Goal: Transaction & Acquisition: Purchase product/service

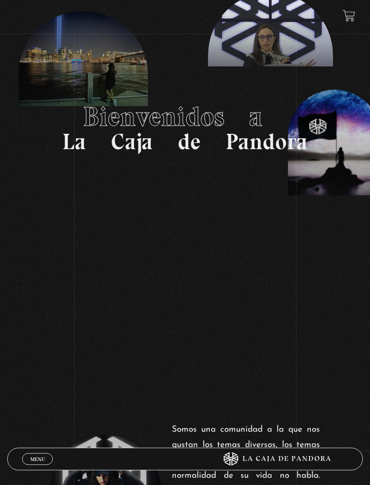
scroll to position [90, 0]
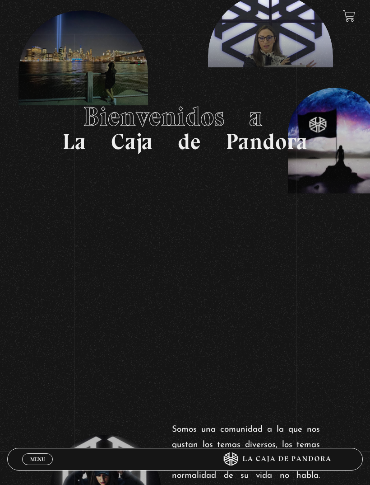
click at [42, 462] on span "Menu" at bounding box center [37, 458] width 15 height 5
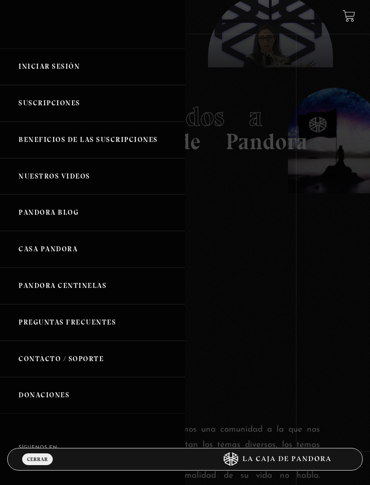
click at [38, 78] on link "Iniciar Sesión" at bounding box center [92, 66] width 185 height 37
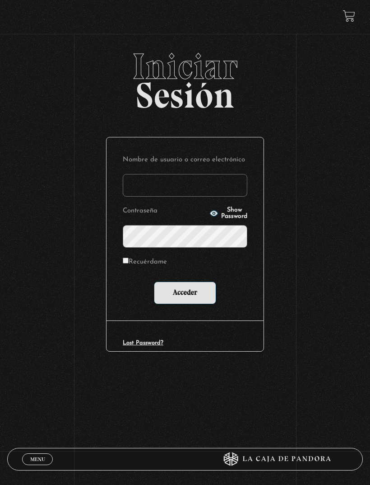
click at [207, 190] on input "Nombre de usuario o correo electrónico" at bounding box center [185, 185] width 125 height 23
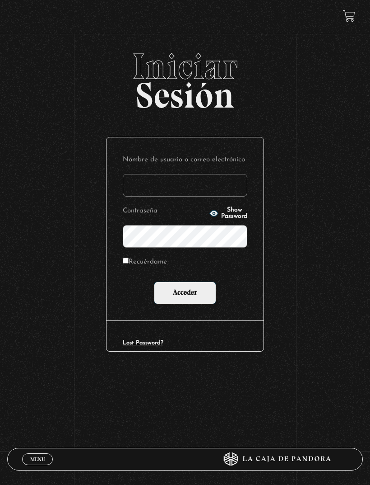
type input "beglia@hotmail.com"
click at [185, 294] on input "Acceder" at bounding box center [185, 292] width 62 height 23
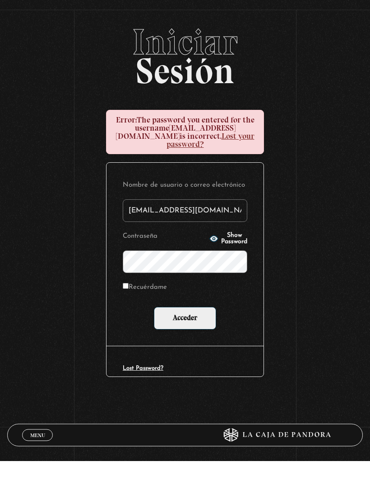
click at [192, 331] on input "Acceder" at bounding box center [185, 342] width 62 height 23
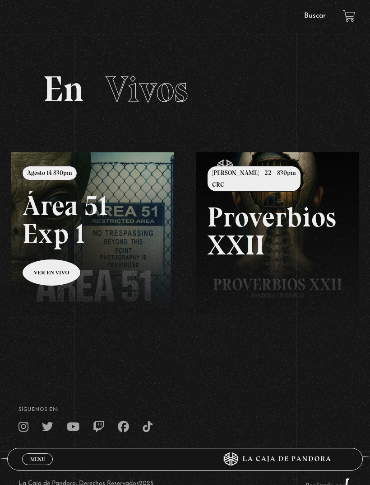
click at [131, 296] on link at bounding box center [196, 394] width 370 height 485
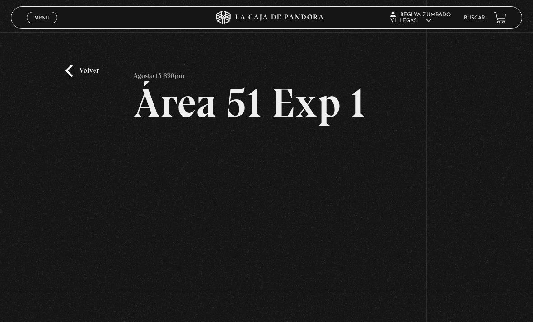
click at [370, 166] on div "Volver Agosto 14 830pm Área 51 Exp 1" at bounding box center [266, 168] width 533 height 273
click at [80, 77] on link "Volver" at bounding box center [82, 71] width 33 height 12
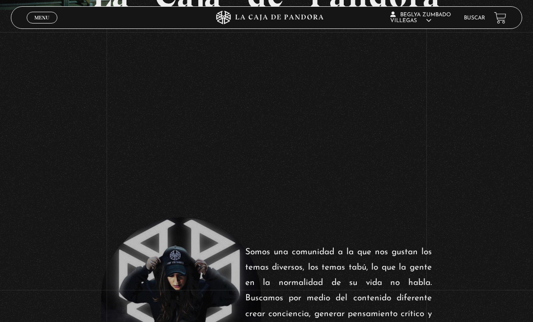
scroll to position [153, 0]
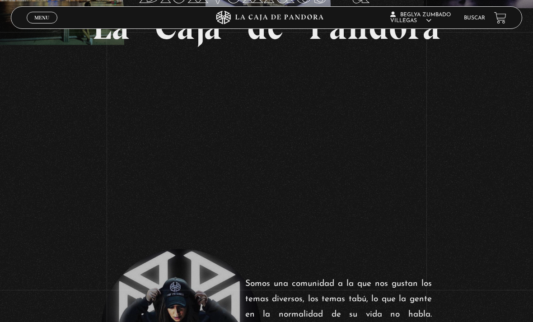
click at [41, 23] on span "Cerrar" at bounding box center [42, 26] width 21 height 6
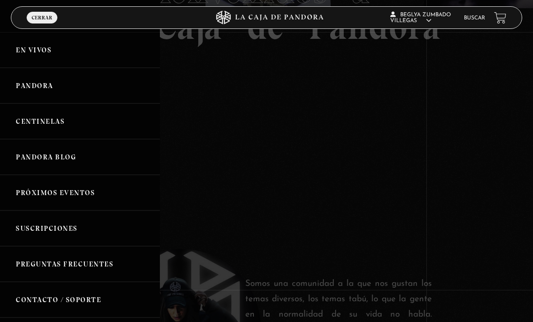
click at [24, 53] on link "En vivos" at bounding box center [80, 50] width 160 height 36
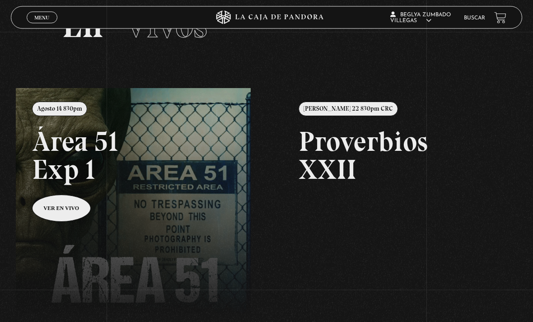
scroll to position [56, 0]
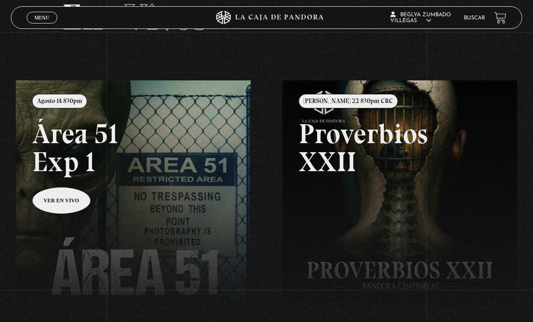
click at [47, 207] on link at bounding box center [282, 241] width 533 height 322
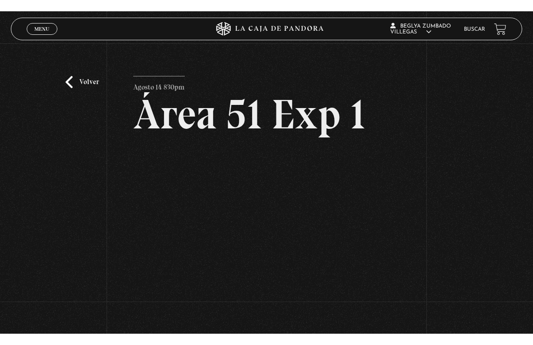
scroll to position [11, 0]
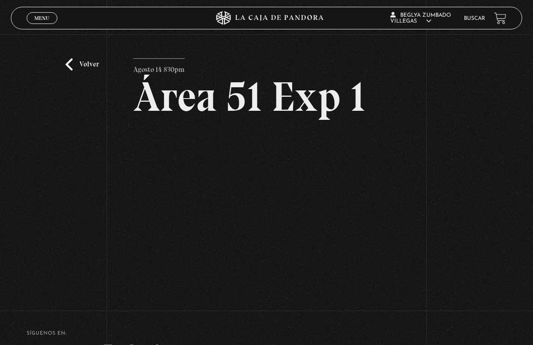
click at [112, 322] on html "ingresar al sitio Ver Video Más Información Solicitar Por favor coloque su disp…" at bounding box center [266, 213] width 533 height 448
